Goal: Check status

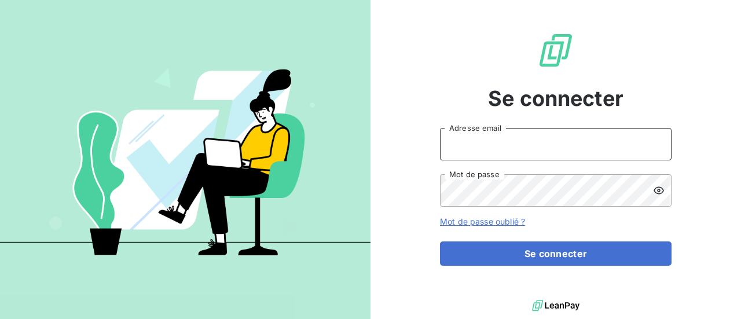
click at [526, 145] on input "Adresse email" at bounding box center [556, 144] width 232 height 32
type input "[PERSON_NAME][EMAIL_ADDRESS][DOMAIN_NAME]"
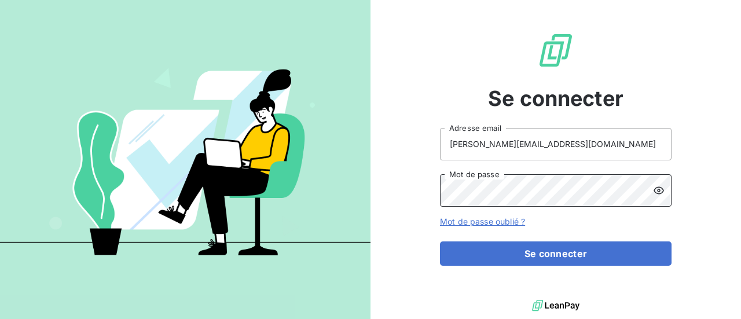
click at [440, 241] on button "Se connecter" at bounding box center [556, 253] width 232 height 24
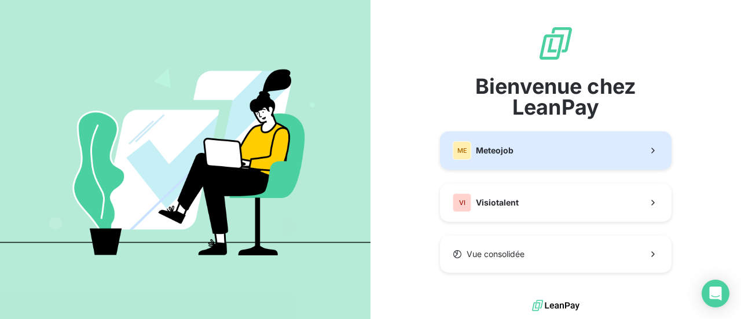
click at [545, 161] on button "ME Meteojob" at bounding box center [556, 150] width 232 height 38
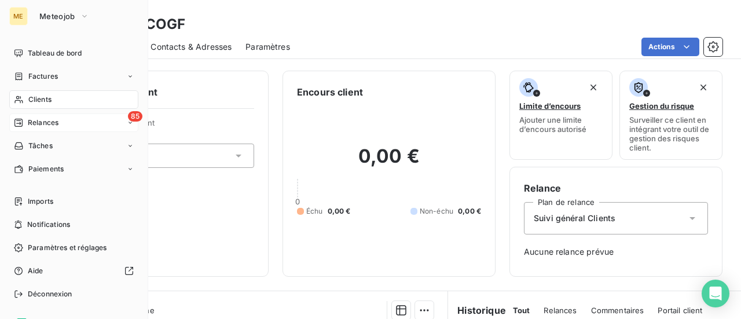
click at [45, 126] on span "Relances" at bounding box center [43, 123] width 31 height 10
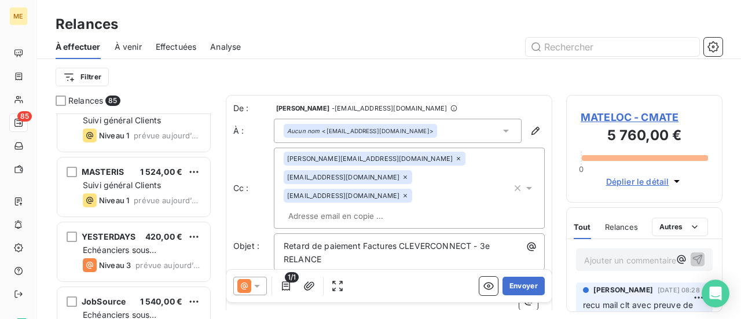
scroll to position [5305, 0]
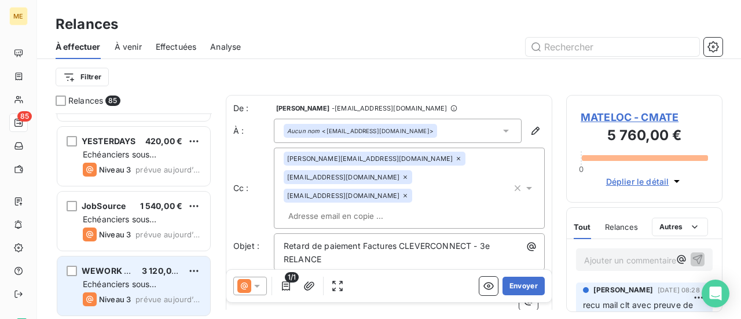
click at [182, 287] on div "Echéanciers sous prélèvements" at bounding box center [142, 284] width 118 height 12
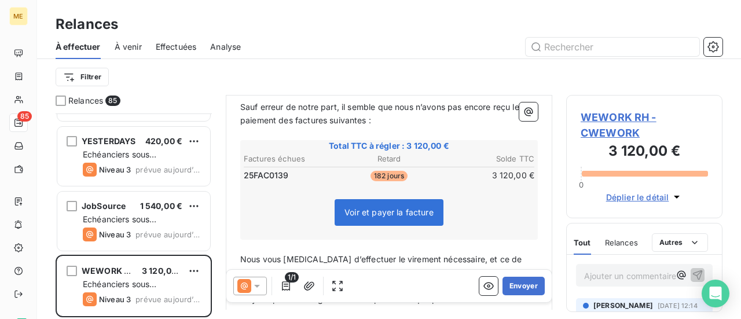
scroll to position [175, 0]
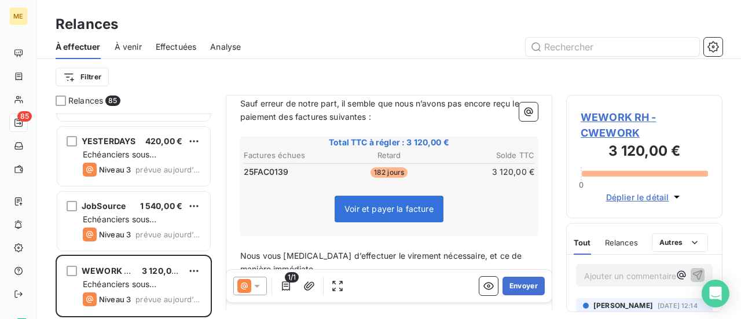
click at [600, 122] on span "WEWORK RH - CWEWORK" at bounding box center [644, 124] width 127 height 31
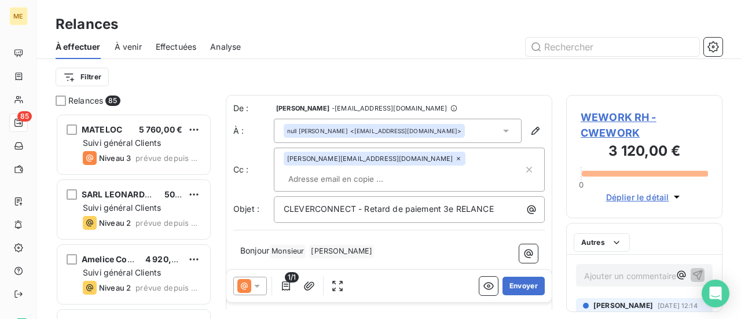
scroll to position [197, 147]
